Goal: Information Seeking & Learning: Check status

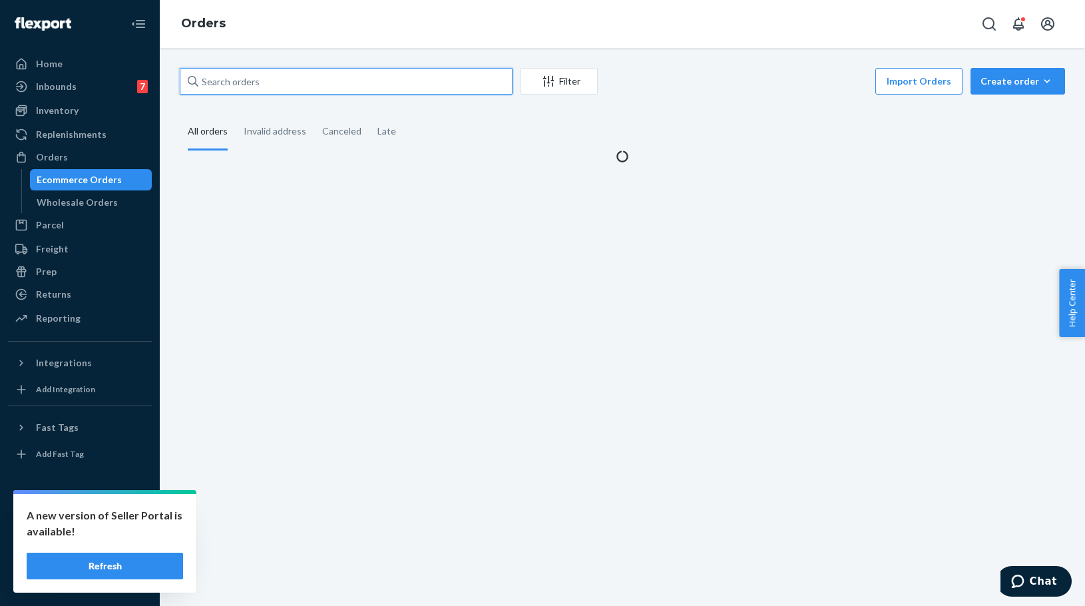
click at [248, 77] on input "text" at bounding box center [346, 81] width 333 height 27
paste input "US-8948299"
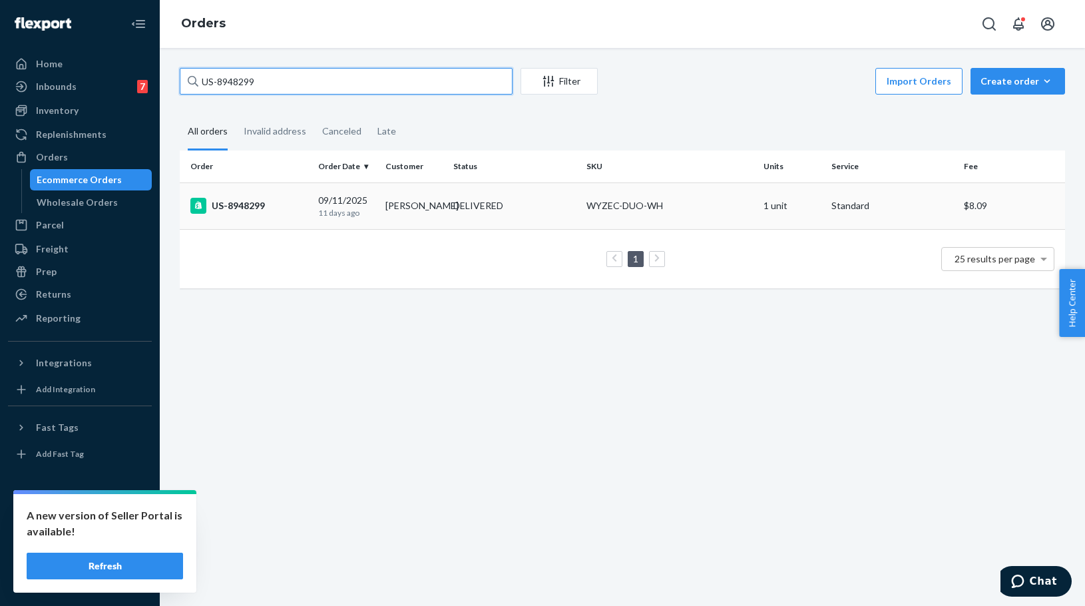
type input "US-8948299"
click at [263, 209] on div "US-8948299" at bounding box center [248, 206] width 117 height 16
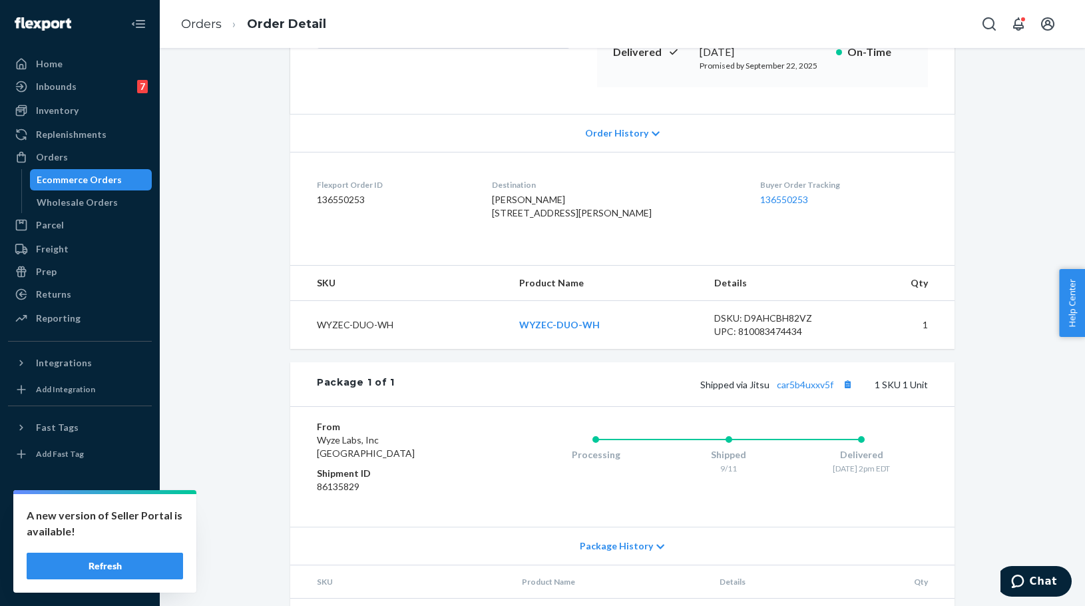
scroll to position [303, 0]
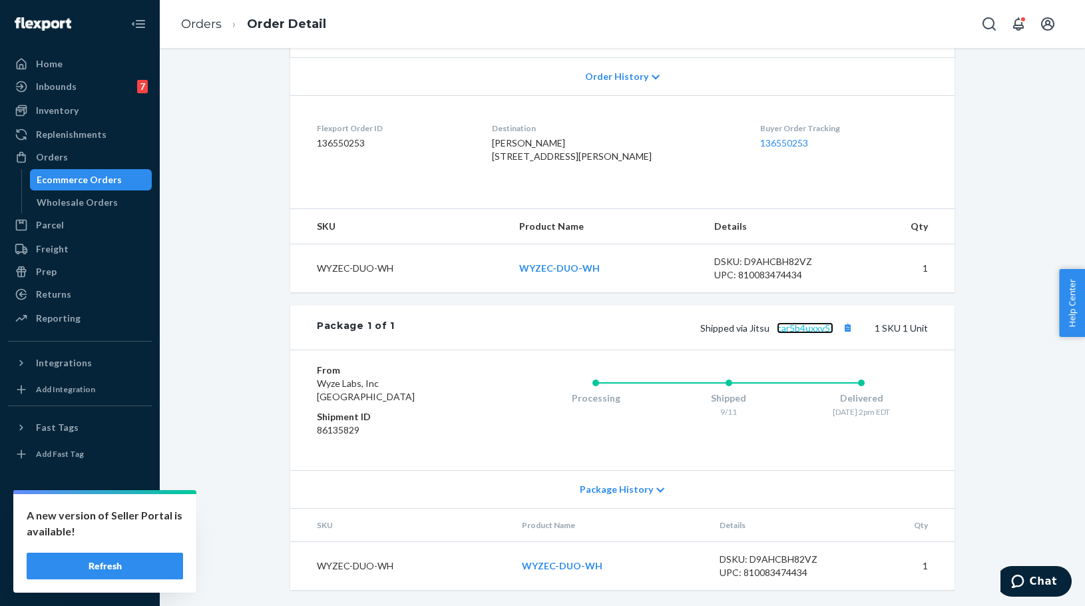
click at [803, 325] on link "car5b4uxxv5f" at bounding box center [805, 327] width 57 height 11
click at [806, 323] on link "car5b4uxxv5f" at bounding box center [805, 327] width 57 height 11
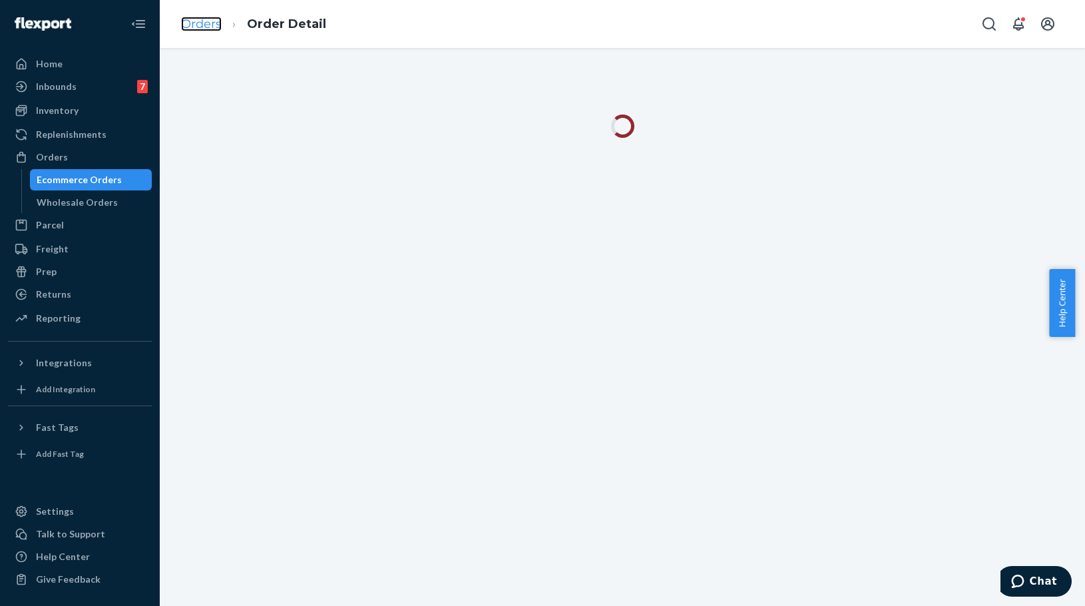
click at [199, 25] on link "Orders" at bounding box center [201, 24] width 41 height 15
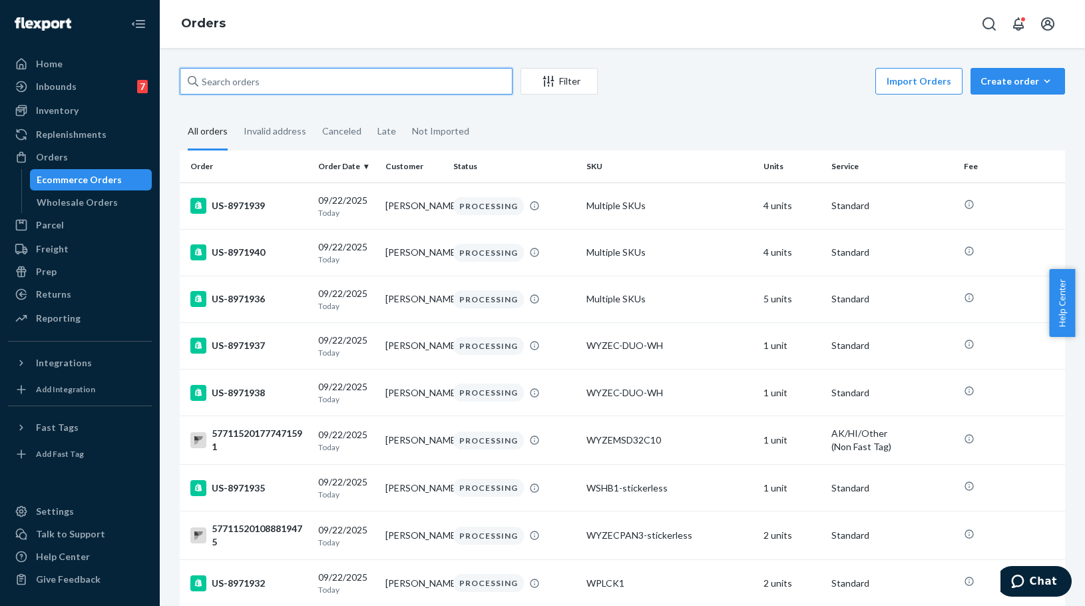
click at [270, 87] on input "text" at bounding box center [346, 81] width 333 height 27
paste input "US-8928798"
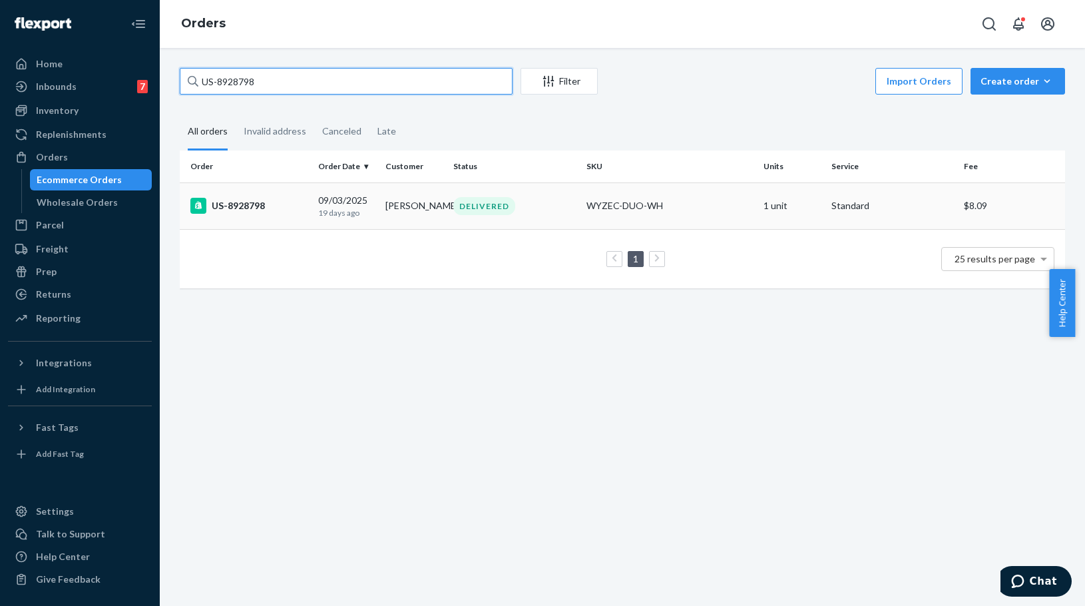
type input "US-8928798"
click at [261, 200] on div "US-8928798" at bounding box center [248, 206] width 117 height 16
